Goal: Navigation & Orientation: Find specific page/section

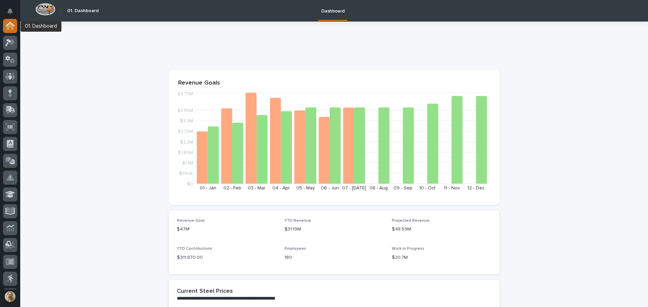
click at [14, 28] on icon at bounding box center [10, 26] width 9 height 8
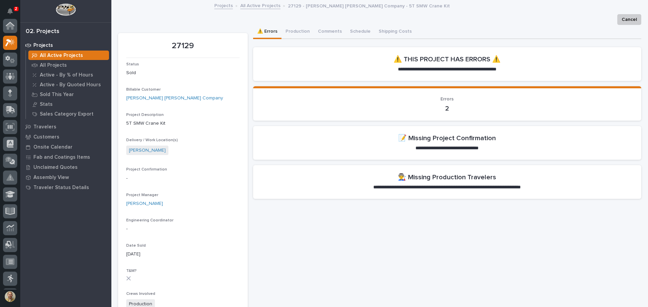
scroll to position [17, 0]
